Goal: Use online tool/utility: Utilize a website feature to perform a specific function

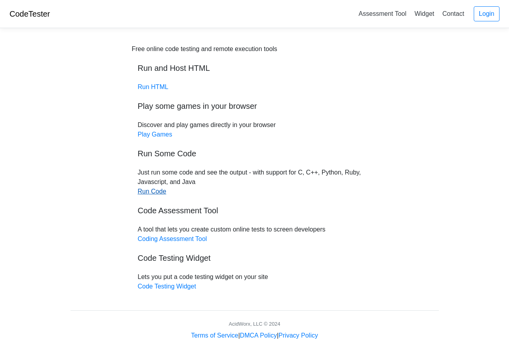
click at [156, 193] on link "Run Code" at bounding box center [152, 191] width 28 height 7
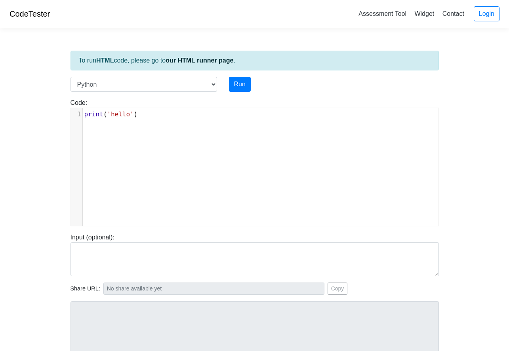
scroll to position [3, 0]
type textarea "print('hello')"
drag, startPoint x: 170, startPoint y: 118, endPoint x: 70, endPoint y: 111, distance: 100.7
click at [70, 111] on div "print('hello') x 1 print ( 'hello' )" at bounding box center [254, 167] width 368 height 119
type textarea "​"
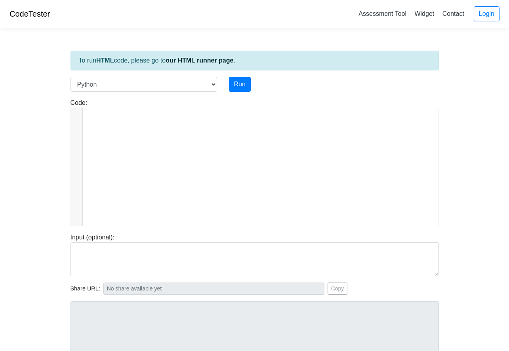
scroll to position [357, 0]
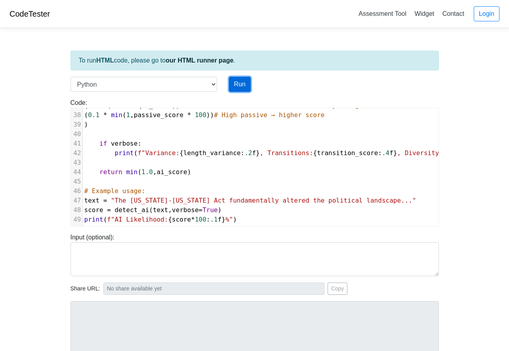
click at [242, 83] on button "Run" at bounding box center [240, 84] width 22 height 15
type input "[URL][DOMAIN_NAME]"
type textarea "Stdout: Variance: 0.00, Transitions: 0.0000, Diversity: 0.8889, Passive: 0.0000…"
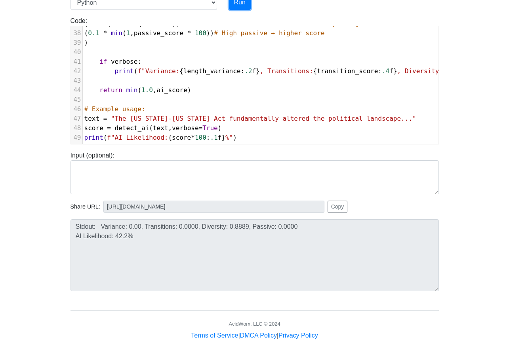
scroll to position [90, 0]
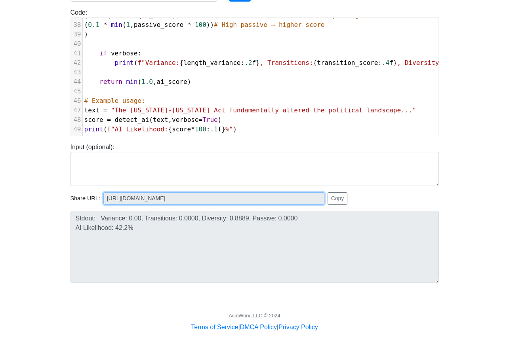
click at [260, 198] on input "[URL][DOMAIN_NAME]" at bounding box center [213, 198] width 221 height 12
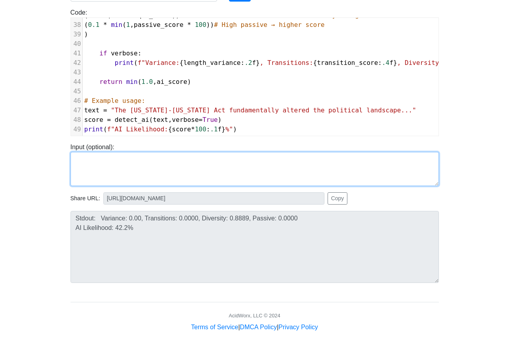
click at [170, 171] on textarea at bounding box center [254, 169] width 368 height 34
paste textarea "The vivid description of the fire overwhelming the house underscores that techn…"
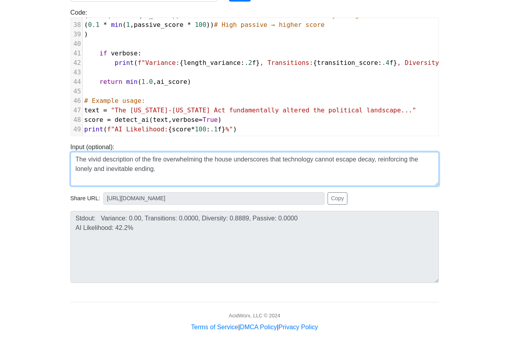
click at [367, 186] on textarea "The vivid description of the fire overwhelming the house underscores that techn…" at bounding box center [254, 169] width 368 height 34
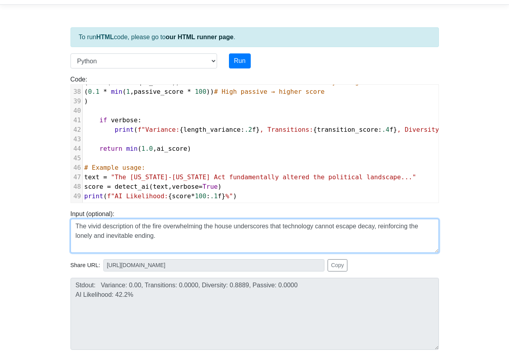
scroll to position [8, 0]
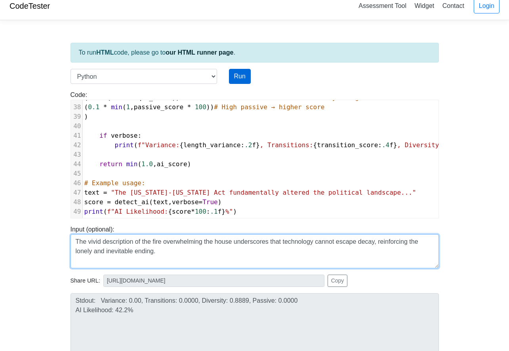
type textarea "The vivid description of the fire overwhelming the house underscores that techn…"
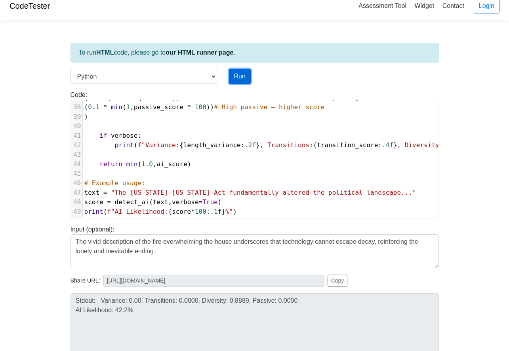
click at [232, 76] on button "Run" at bounding box center [240, 76] width 22 height 15
type input "[URL][DOMAIN_NAME]"
type textarea "Stdout: Variance: 0.00, Transitions: 0.0000, Diversity: 0.8889, Passive: 0.0000…"
click at [251, 80] on div "Run" at bounding box center [270, 76] width 95 height 15
click at [243, 78] on button "Run" at bounding box center [240, 76] width 22 height 15
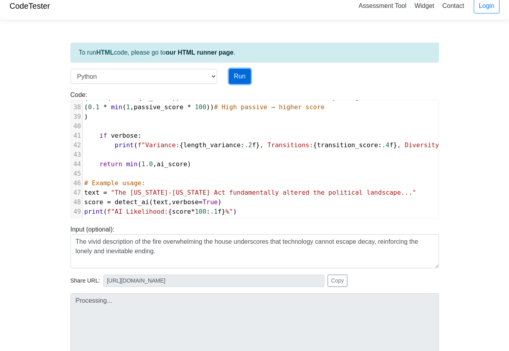
type input "[URL][DOMAIN_NAME]"
type textarea "Stdout: Variance: 0.00, Transitions: 0.0000, Diversity: 0.8889, Passive: 0.0000…"
click at [243, 78] on button "Run" at bounding box center [240, 76] width 22 height 15
type input "[URL][DOMAIN_NAME]"
type textarea "Stdout: Variance: 0.00, Transitions: 0.0000, Diversity: 0.8889, Passive: 0.0000…"
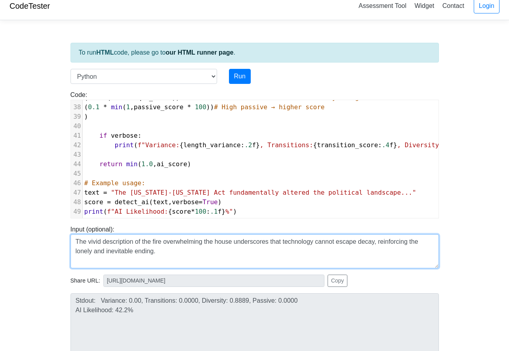
click at [171, 262] on textarea "The vivid description of the fire overwhelming the house underscores that techn…" at bounding box center [254, 251] width 368 height 34
type textarea "The vivid description of the fire overwhelming the house underscores that techn…"
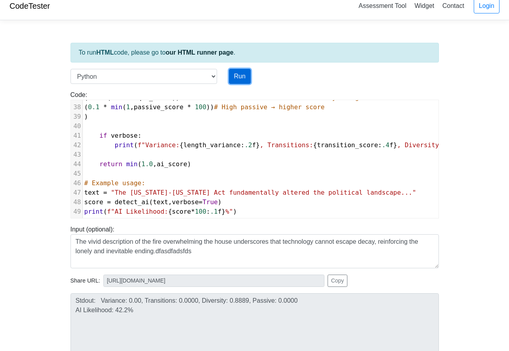
click at [241, 76] on button "Run" at bounding box center [240, 76] width 22 height 15
type input "[URL][DOMAIN_NAME]"
type textarea "Stdout: Variance: 0.00, Transitions: 0.0000, Diversity: 0.8889, Passive: 0.0000…"
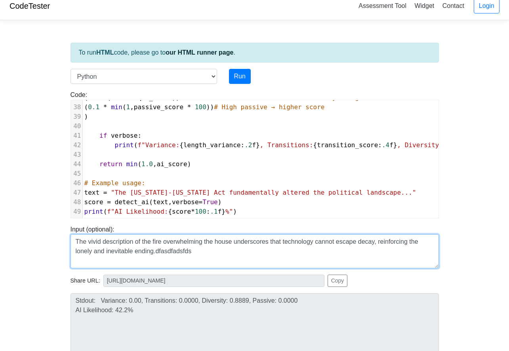
drag, startPoint x: 205, startPoint y: 257, endPoint x: 161, endPoint y: 251, distance: 44.3
click at [161, 251] on textarea "The vivid description of the fire overwhelming the house underscores that techn…" at bounding box center [254, 251] width 368 height 34
type textarea "The vivid description of the fire overwhelming the house underscores that techn…"
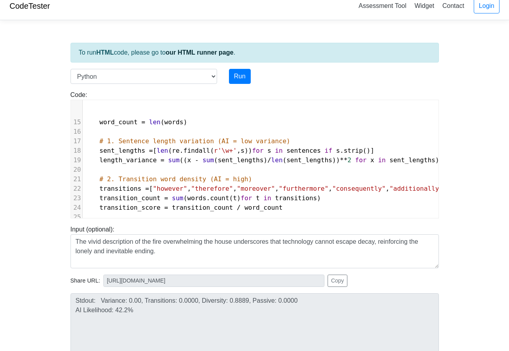
scroll to position [0, 0]
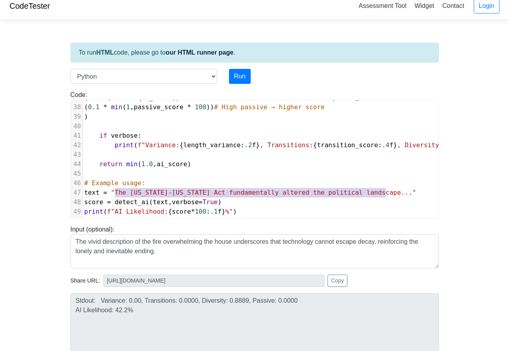
type textarea "The [US_STATE]-[US_STATE] Act fundamentally altered the political landscape..."
drag, startPoint x: 114, startPoint y: 188, endPoint x: 389, endPoint y: 187, distance: 274.6
click at [389, 189] on span ""The [US_STATE]-[US_STATE] Act fundamentally altered the political landscape..."" at bounding box center [263, 193] width 305 height 8
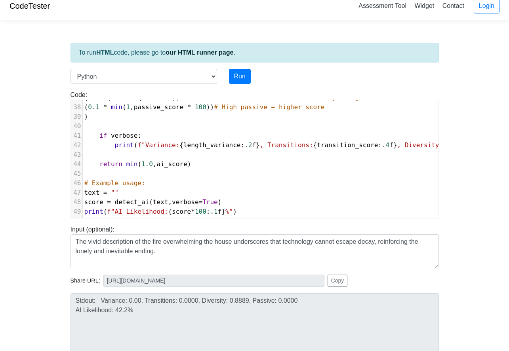
type textarea "​"
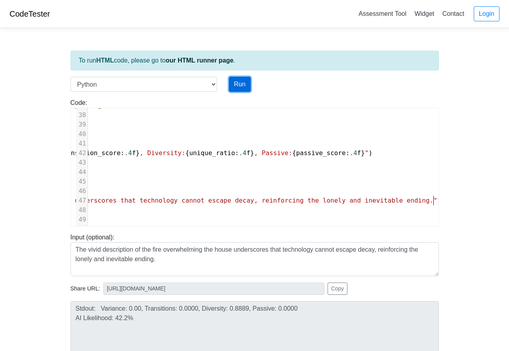
click at [245, 84] on button "Run" at bounding box center [240, 84] width 22 height 15
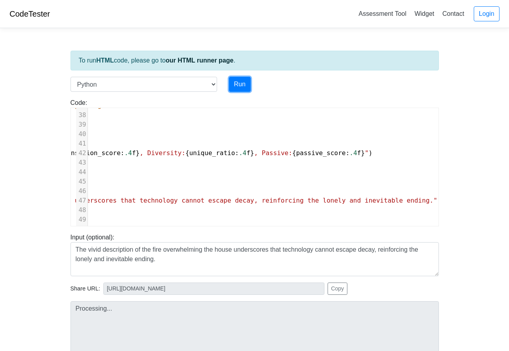
type input "[URL][DOMAIN_NAME]"
type textarea "Stdout: Variance: 0.00, Transitions: 0.0000, Diversity: 0.8571, Passive: 0.0000…"
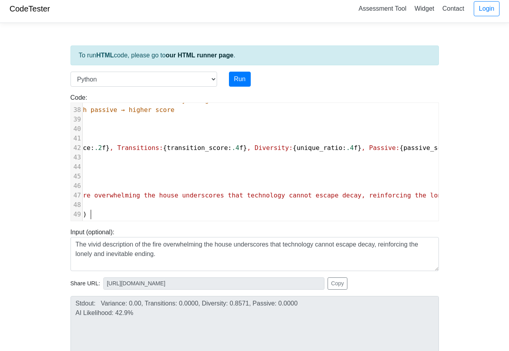
type textarea "print(f"AI Likelihood: {score*100:.1f}%")"
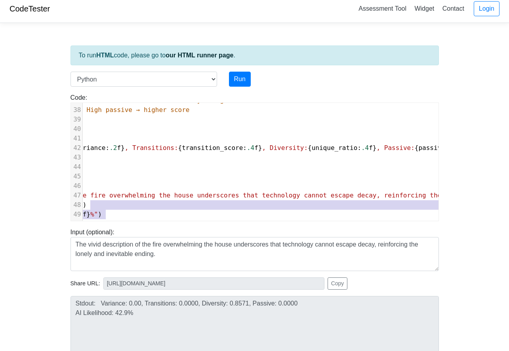
drag, startPoint x: 321, startPoint y: 212, endPoint x: 113, endPoint y: 195, distance: 208.8
click at [104, 196] on div "27 unique_ratio = len ( set ( words )) / word_count # Lower = more repetitive 2…" at bounding box center [254, 110] width 613 height 218
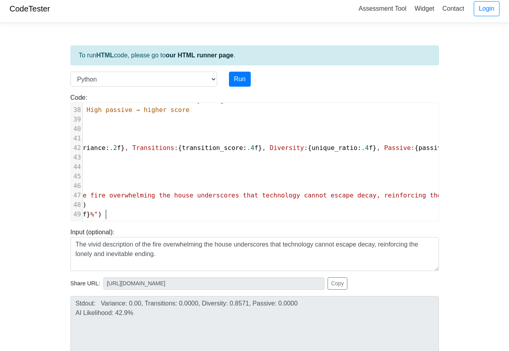
click at [283, 210] on pre "print ( f"AI Likelihood: { score * 100 : .1 f } %" )" at bounding box center [254, 214] width 613 height 9
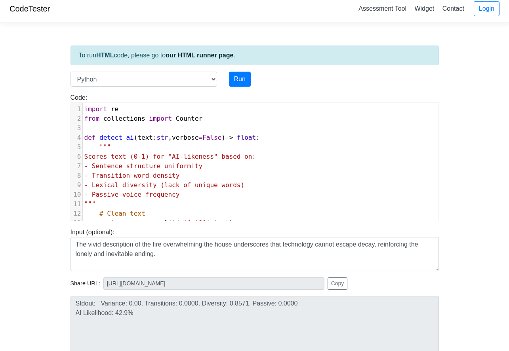
click at [161, 128] on pre "​" at bounding box center [389, 127] width 613 height 9
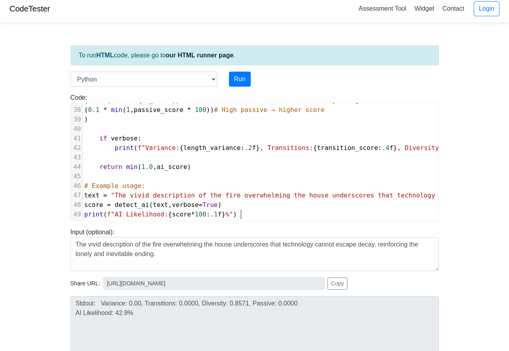
click at [247, 210] on pre "print ( f"AI Likelihood: { score * 100 : .1 f } %" )" at bounding box center [389, 214] width 613 height 9
